Goal: Task Accomplishment & Management: Use online tool/utility

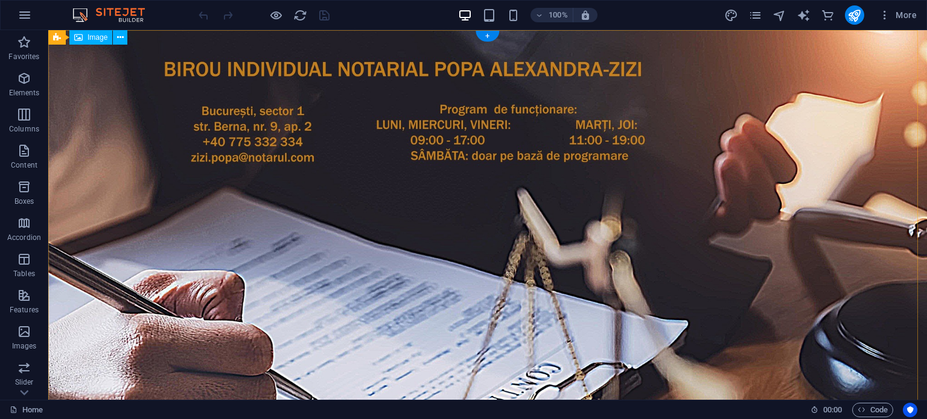
click at [403, 94] on figure at bounding box center [488, 314] width 898 height 586
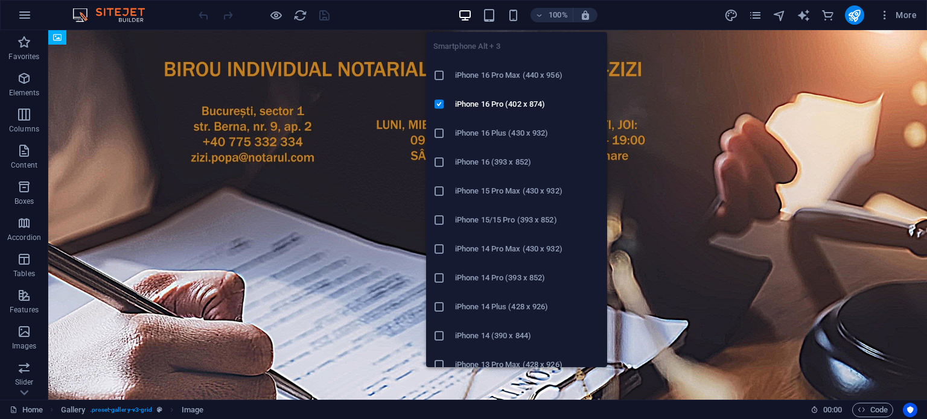
click at [512, 16] on icon "button" at bounding box center [513, 15] width 14 height 14
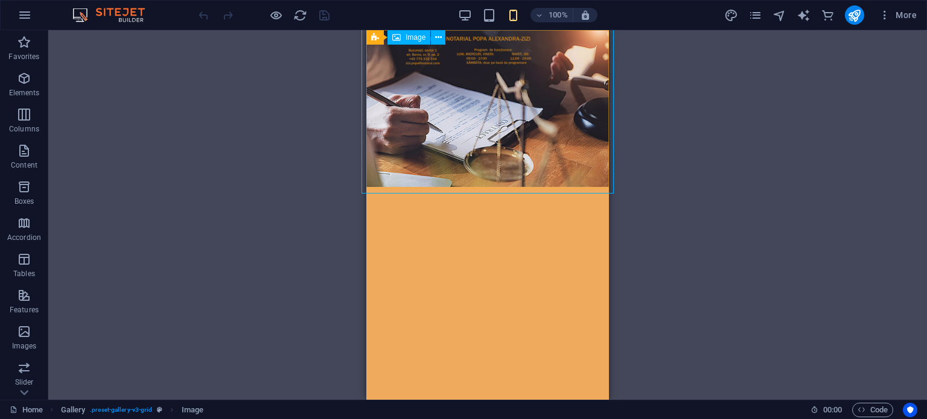
click at [437, 37] on icon at bounding box center [438, 37] width 7 height 13
drag, startPoint x: 177, startPoint y: 14, endPoint x: 618, endPoint y: 86, distance: 446.2
click at [632, 94] on div "Drag here to replace the existing content. Press “Ctrl” if you want to create a…" at bounding box center [487, 215] width 878 height 370
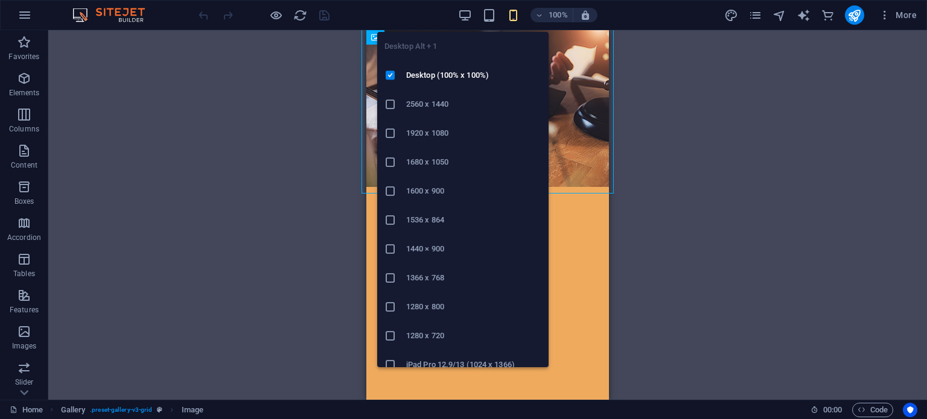
click at [466, 14] on icon "button" at bounding box center [465, 15] width 14 height 14
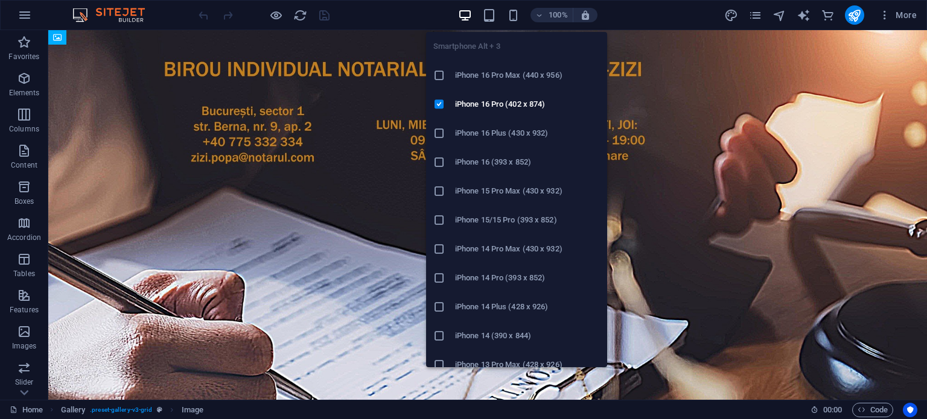
click at [512, 14] on icon "button" at bounding box center [513, 15] width 14 height 14
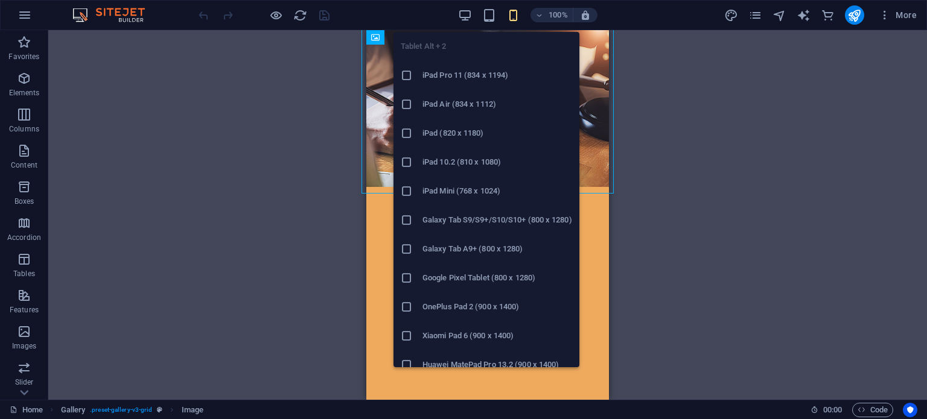
click at [489, 14] on icon "button" at bounding box center [489, 15] width 14 height 14
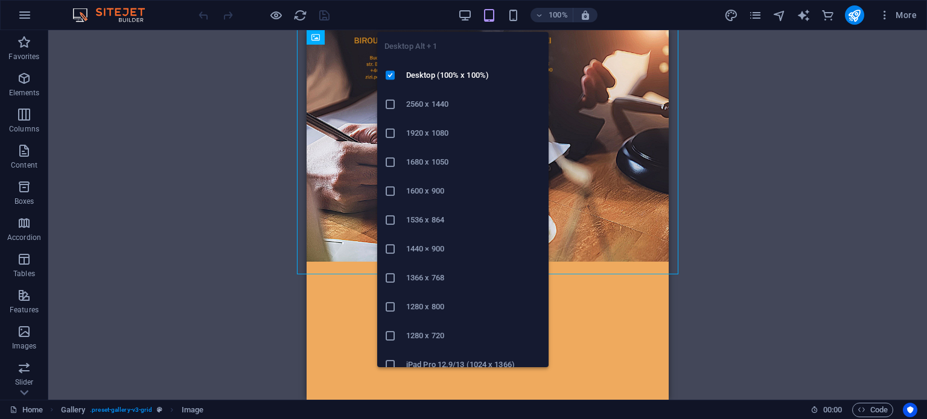
click at [466, 12] on icon "button" at bounding box center [465, 15] width 14 height 14
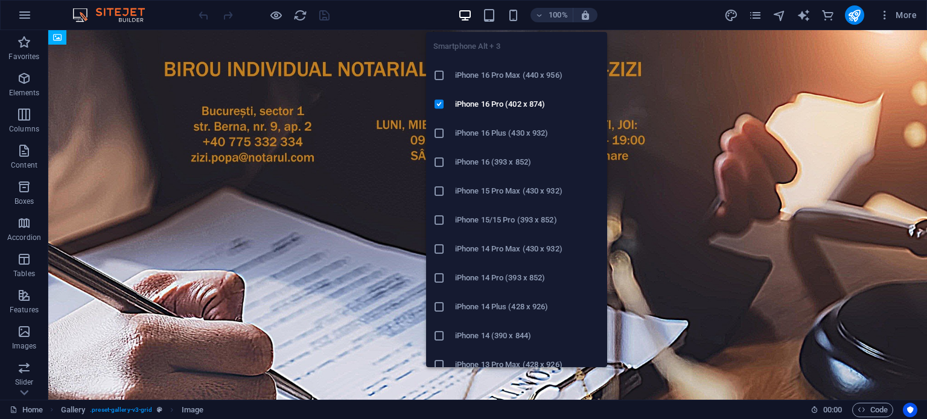
click at [512, 14] on icon "button" at bounding box center [513, 15] width 14 height 14
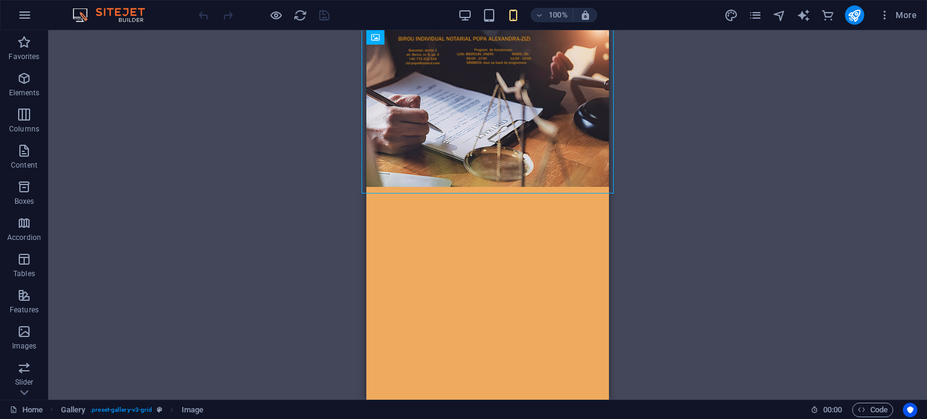
drag, startPoint x: 685, startPoint y: 101, endPoint x: 621, endPoint y: 74, distance: 69.5
click at [621, 74] on div "Drag here to replace the existing content. Press “Ctrl” if you want to create a…" at bounding box center [487, 215] width 878 height 370
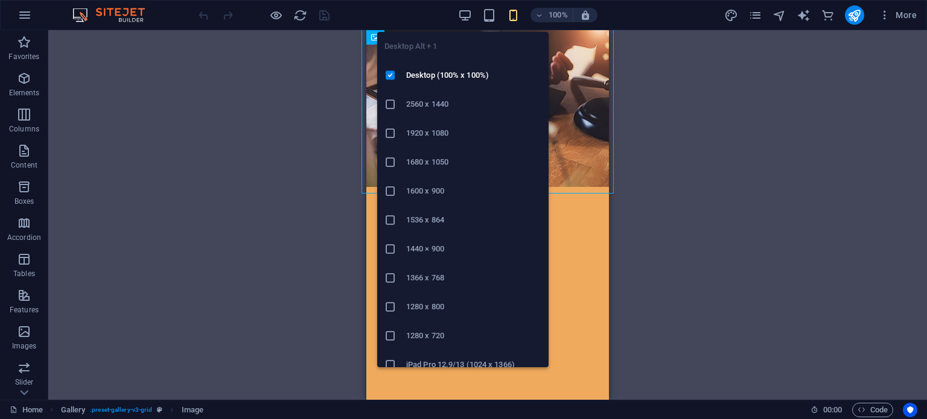
click at [462, 14] on icon "button" at bounding box center [465, 15] width 14 height 14
